Goal: Find specific page/section: Find specific page/section

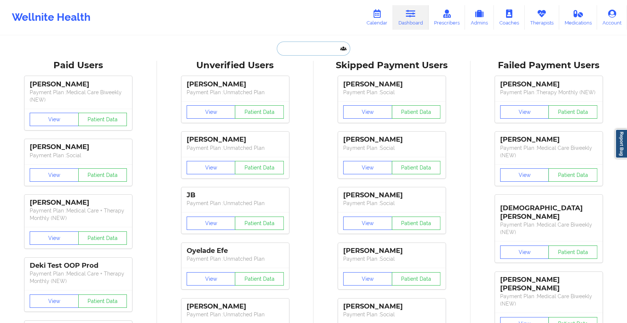
click at [299, 47] on input "text" at bounding box center [313, 49] width 73 height 14
paste input "[EMAIL_ADDRESS][DOMAIN_NAME]"
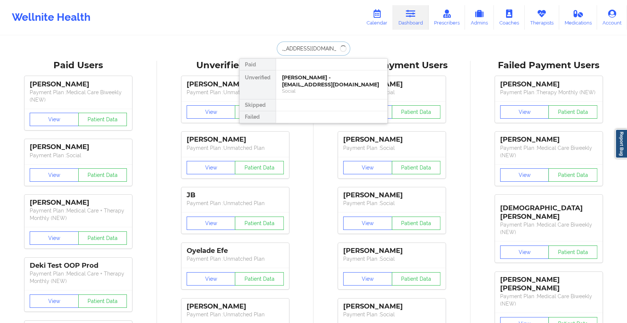
type input "[EMAIL_ADDRESS][DOMAIN_NAME]"
click at [330, 64] on div at bounding box center [332, 65] width 112 height 12
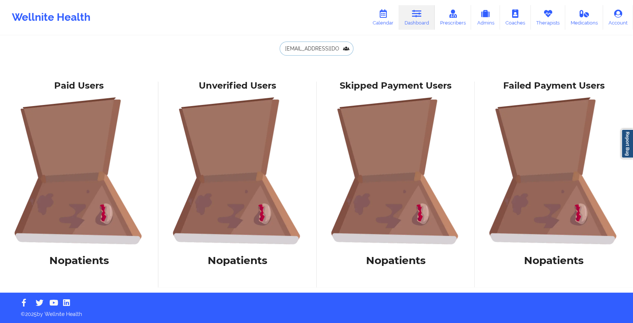
click at [326, 49] on input "[EMAIL_ADDRESS][DOMAIN_NAME]" at bounding box center [316, 49] width 73 height 14
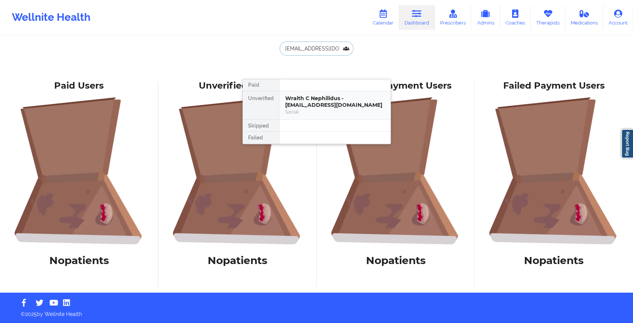
click at [323, 101] on div "Wraith C Nephilidus - [EMAIL_ADDRESS][DOMAIN_NAME]" at bounding box center [334, 102] width 99 height 14
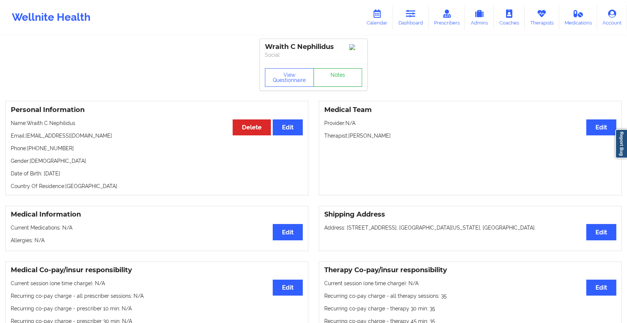
click at [335, 77] on link "Notes" at bounding box center [337, 77] width 49 height 19
